Goal: Contribute content: Add original content to the website for others to see

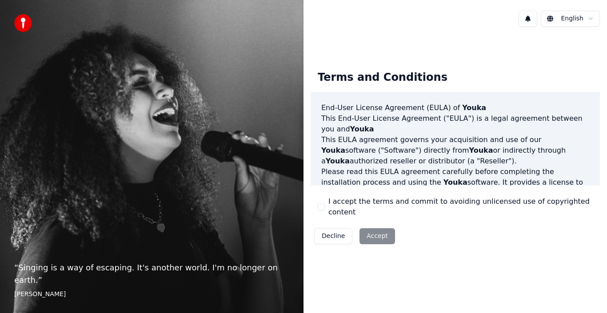
click at [453, 207] on label "I accept the terms and commit to avoiding unlicensed use of copyrighted content" at bounding box center [461, 206] width 265 height 21
click at [325, 207] on button "I accept the terms and commit to avoiding unlicensed use of copyrighted content" at bounding box center [321, 207] width 7 height 7
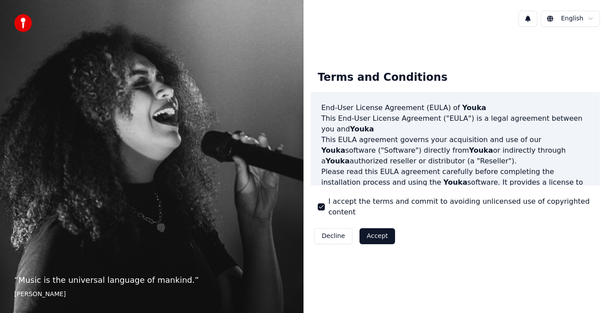
click at [375, 229] on button "Accept" at bounding box center [378, 237] width 36 height 16
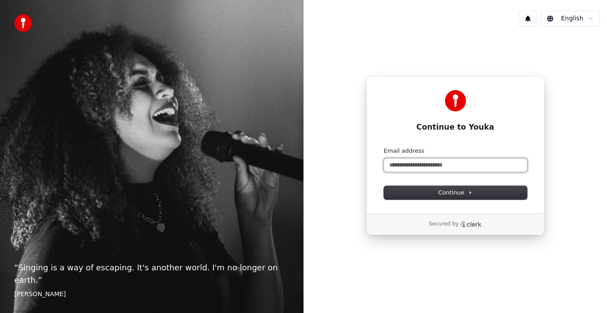
click at [425, 166] on input "Email address" at bounding box center [455, 165] width 143 height 13
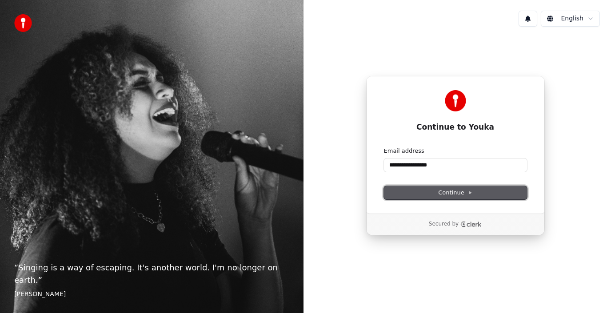
click at [425, 190] on button "Continue" at bounding box center [455, 192] width 143 height 13
type input "**********"
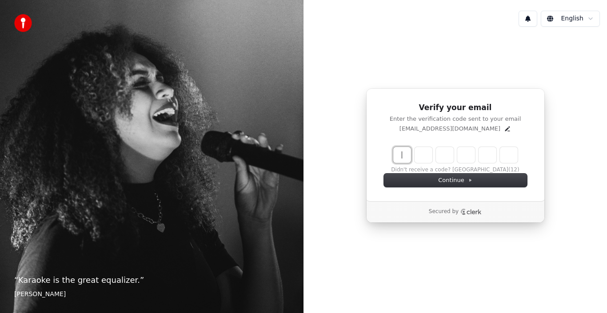
click at [400, 158] on input "Enter verification code" at bounding box center [464, 155] width 142 height 16
type input "******"
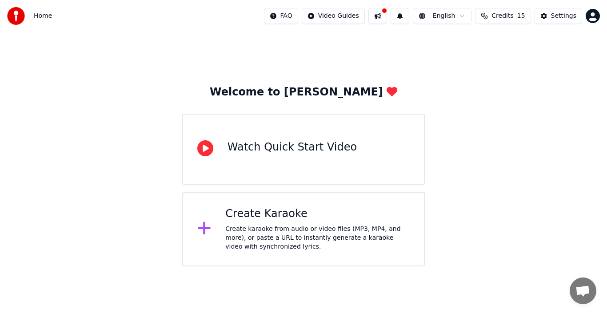
click at [200, 234] on icon at bounding box center [204, 229] width 14 height 16
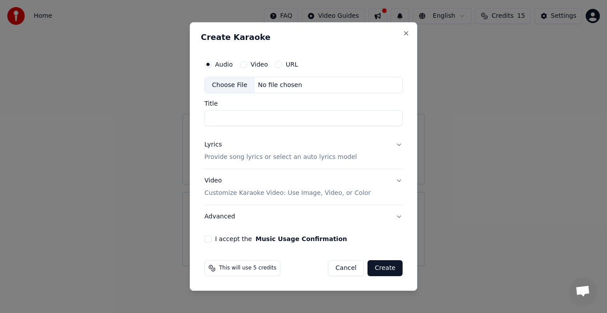
click at [270, 85] on div "No file chosen" at bounding box center [280, 85] width 51 height 9
click at [344, 269] on button "Cancel" at bounding box center [346, 269] width 36 height 16
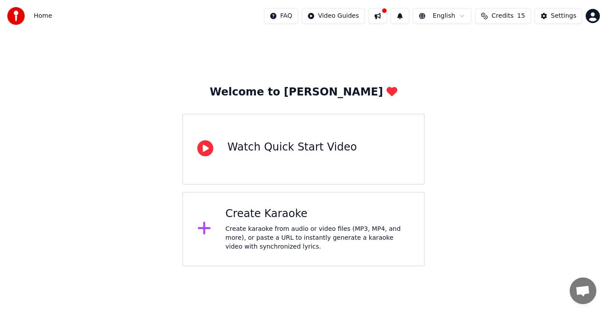
click at [218, 156] on div at bounding box center [208, 149] width 23 height 18
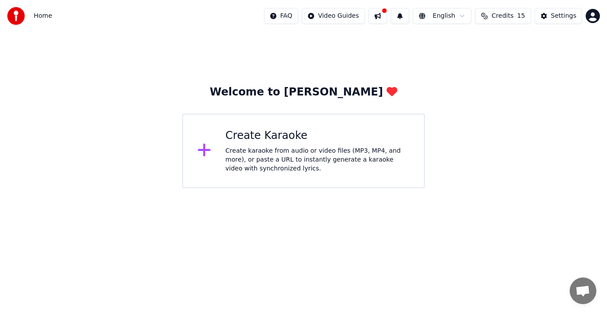
click at [22, 15] on img at bounding box center [16, 16] width 18 height 18
click at [383, 16] on button at bounding box center [378, 16] width 19 height 16
click at [8, 16] on img at bounding box center [16, 16] width 18 height 18
click at [387, 91] on icon at bounding box center [392, 91] width 11 height 9
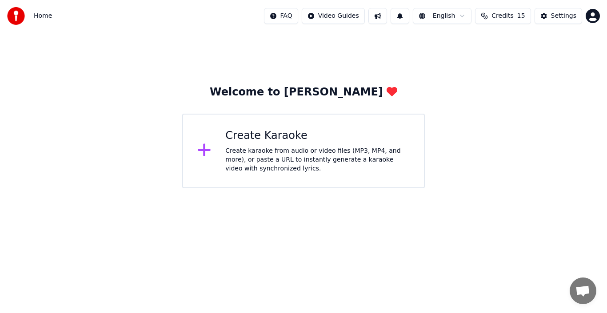
click at [202, 150] on icon at bounding box center [204, 150] width 14 height 16
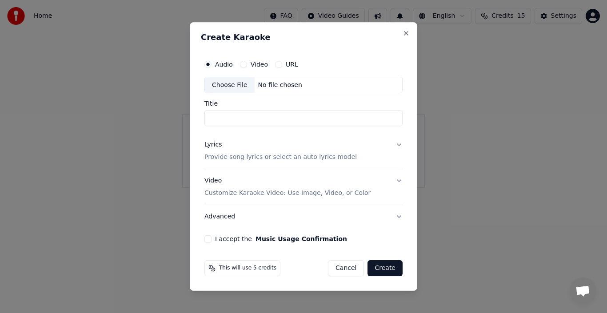
click at [258, 62] on label "Video" at bounding box center [259, 64] width 17 height 6
click at [247, 62] on button "Video" at bounding box center [243, 64] width 7 height 7
click at [287, 66] on label "URL" at bounding box center [292, 64] width 12 height 6
click at [282, 66] on button "URL" at bounding box center [278, 64] width 7 height 7
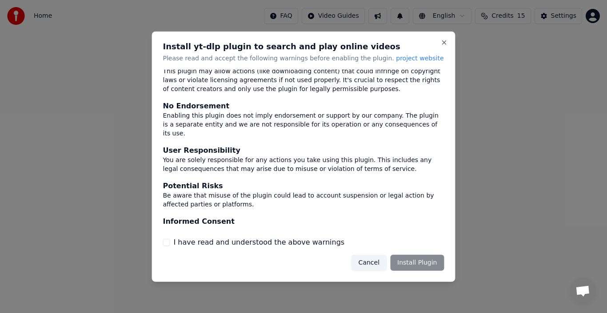
scroll to position [58, 0]
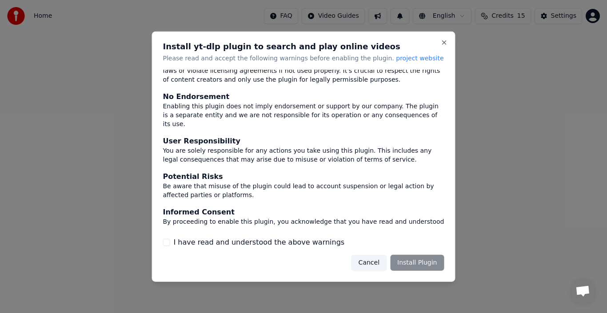
click at [296, 242] on label "I have read and understood the above warnings" at bounding box center [259, 242] width 171 height 11
click at [170, 242] on button "I have read and understood the above warnings" at bounding box center [166, 242] width 7 height 7
click at [427, 262] on button "Install Plugin" at bounding box center [417, 263] width 54 height 16
